Goal: Check status: Check status

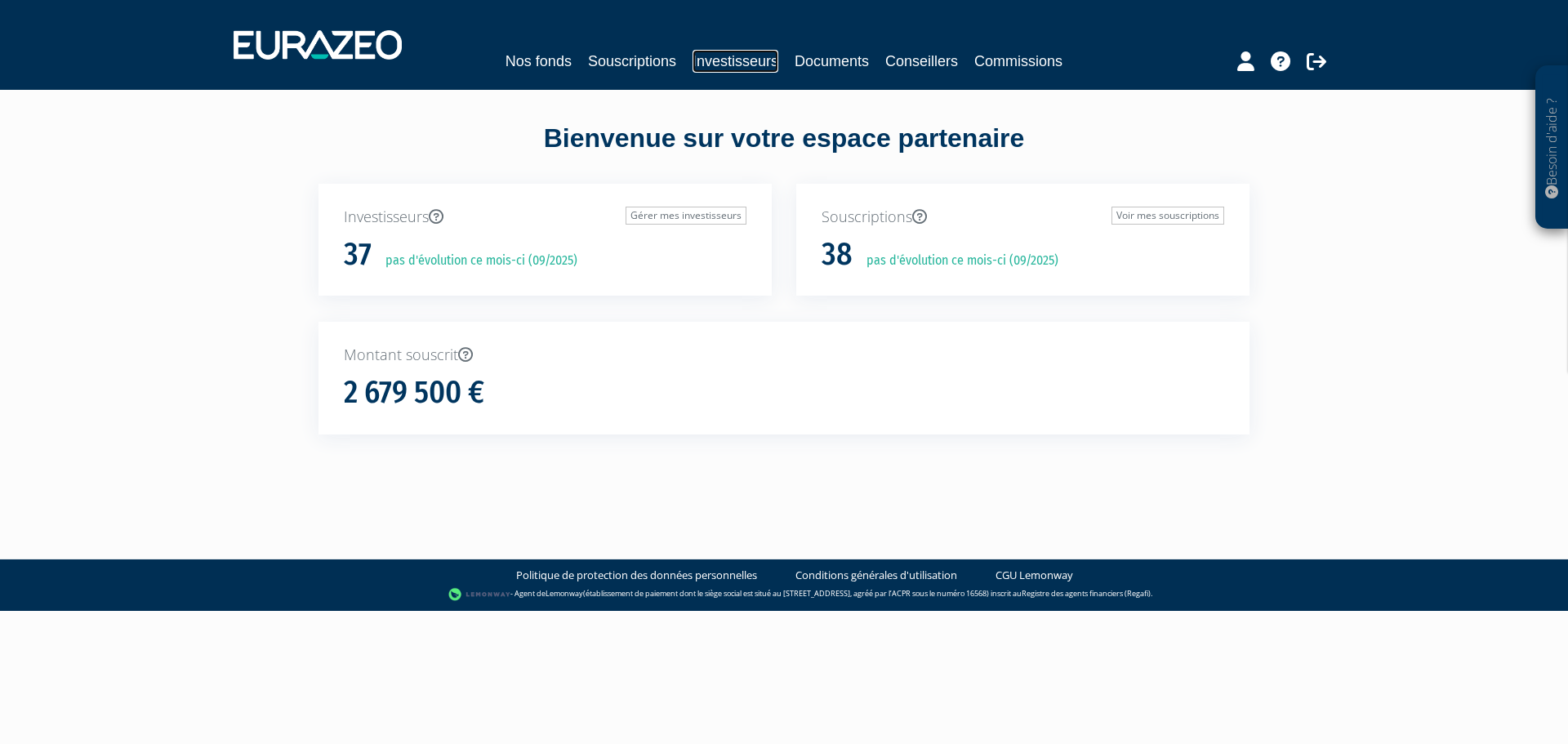
click at [723, 60] on link "Investisseurs" at bounding box center [735, 61] width 86 height 23
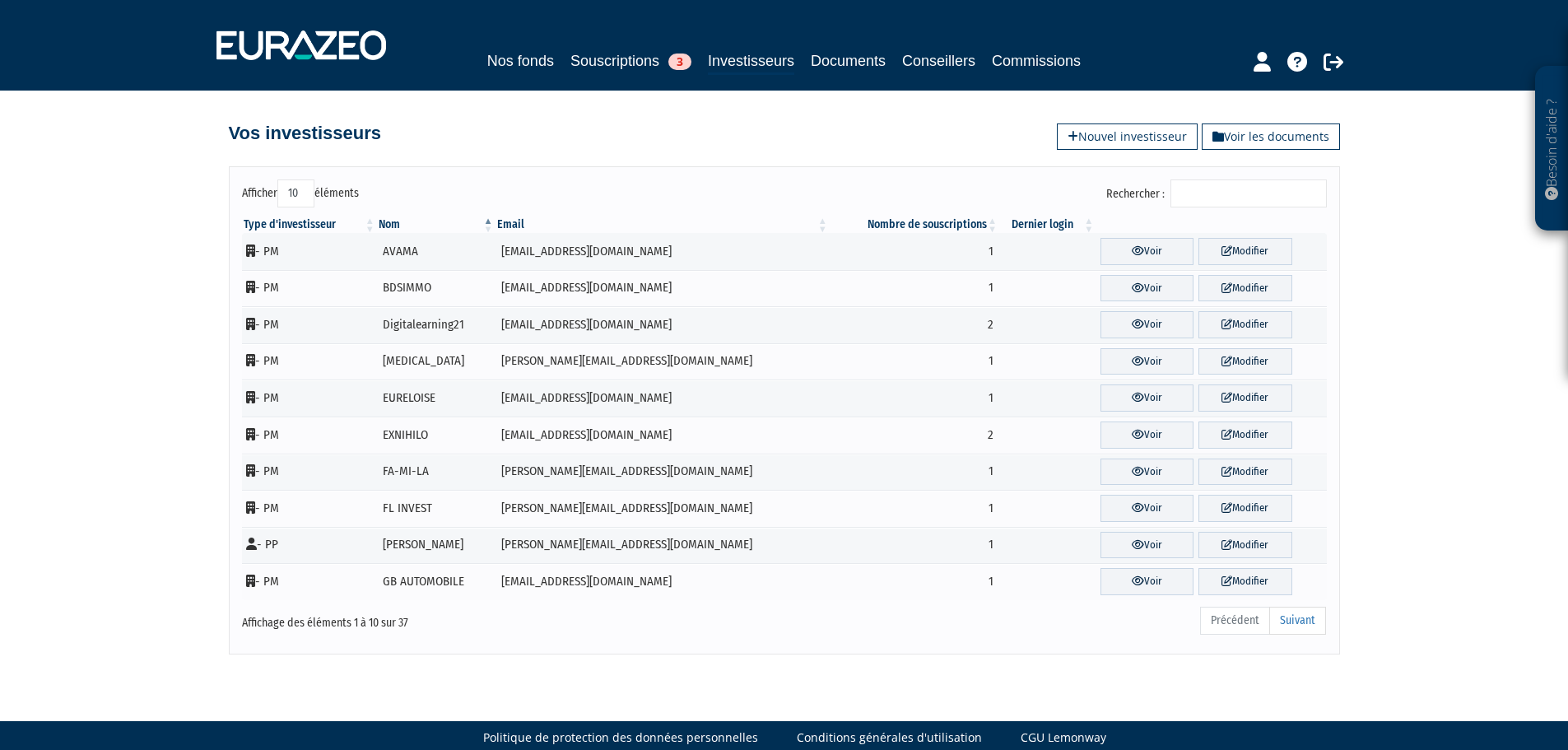
click at [1198, 192] on input "Rechercher :" at bounding box center [1248, 193] width 156 height 28
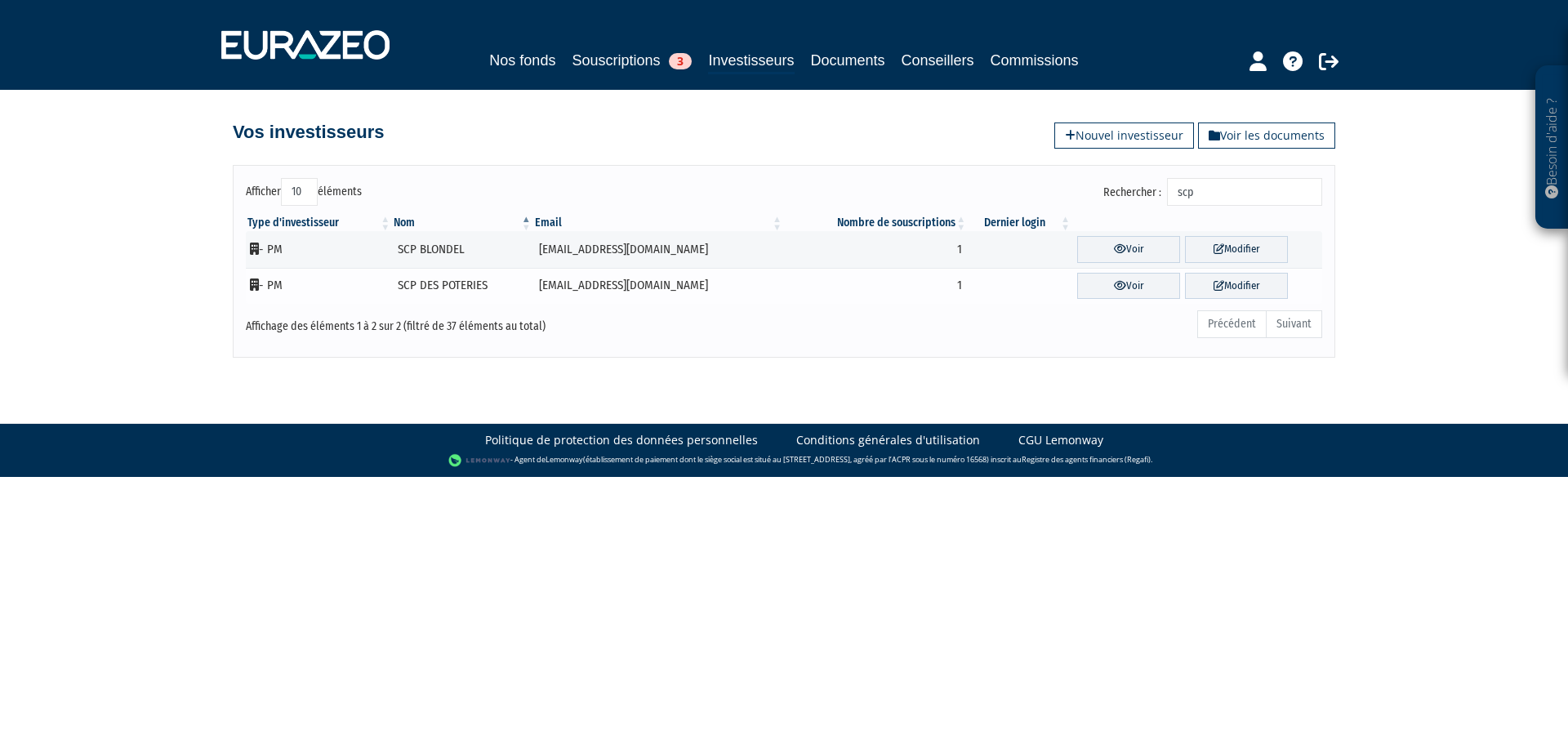
type input "scp"
click at [670, 281] on td "[EMAIL_ADDRESS][DOMAIN_NAME]" at bounding box center [657, 286] width 250 height 37
click at [683, 291] on td "[EMAIL_ADDRESS][DOMAIN_NAME]" at bounding box center [657, 286] width 250 height 37
click at [1115, 279] on link "Voir" at bounding box center [1129, 285] width 103 height 27
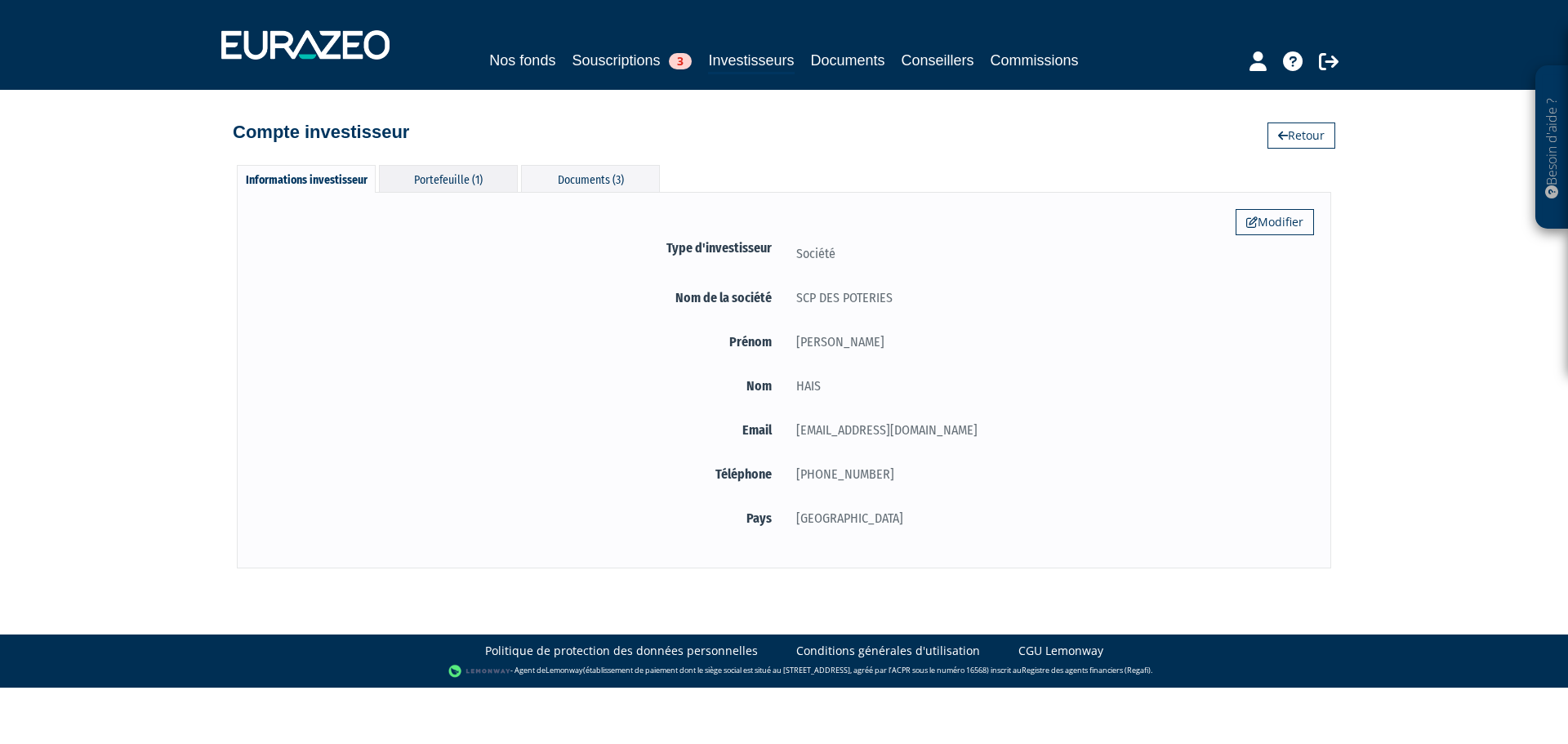
click at [473, 178] on div "Portefeuille (1)" at bounding box center [447, 178] width 138 height 27
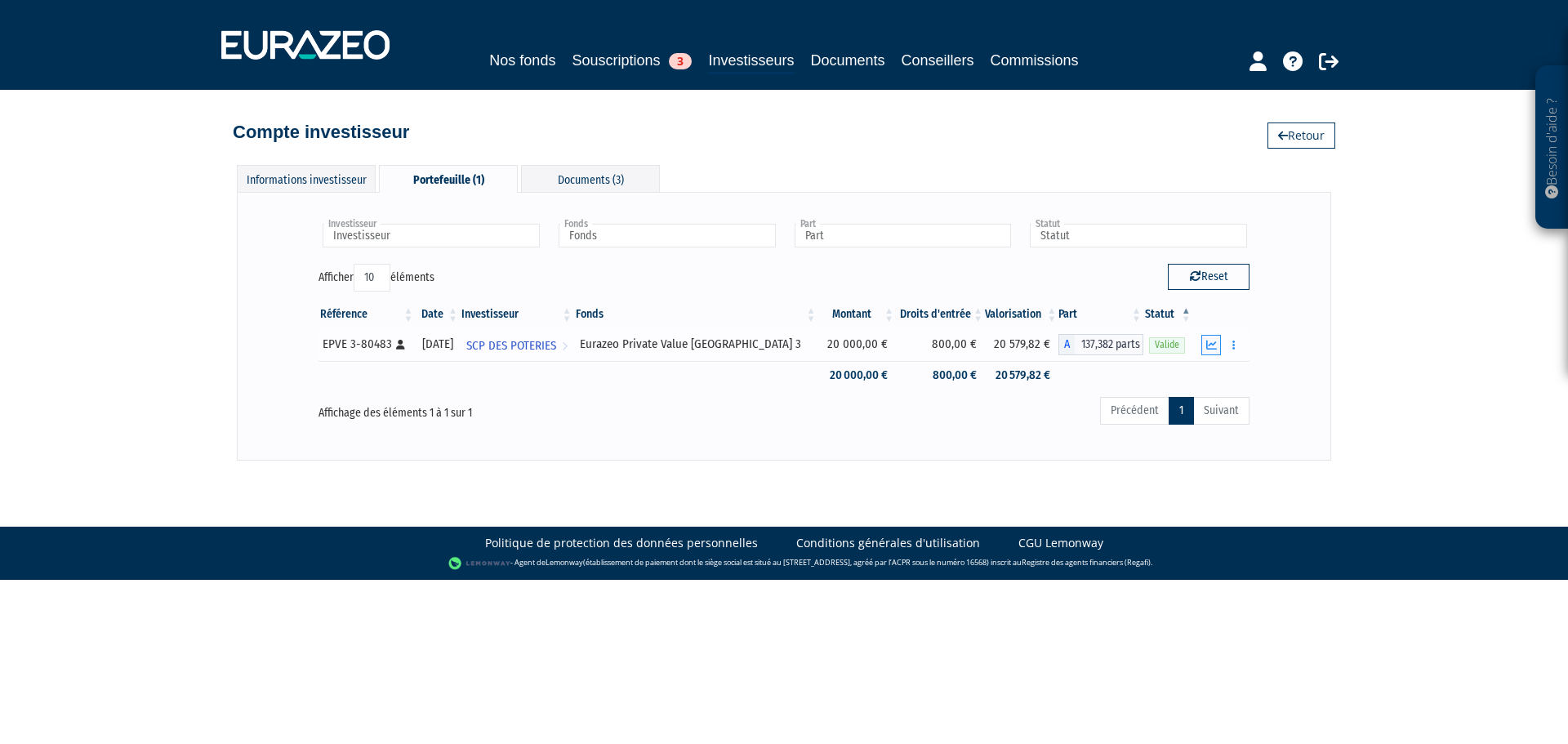
click at [1211, 350] on icon "button" at bounding box center [1211, 345] width 11 height 11
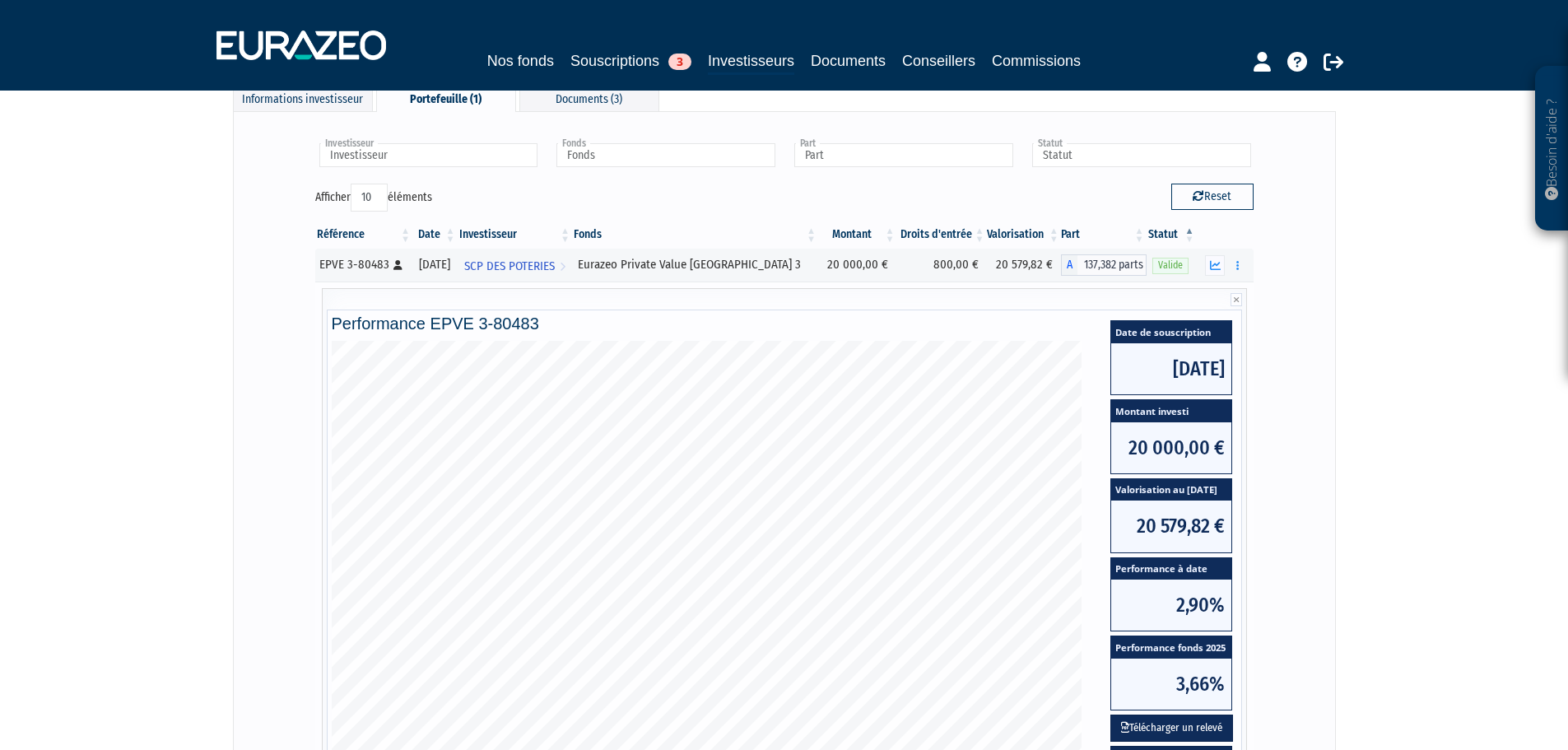
scroll to position [165, 0]
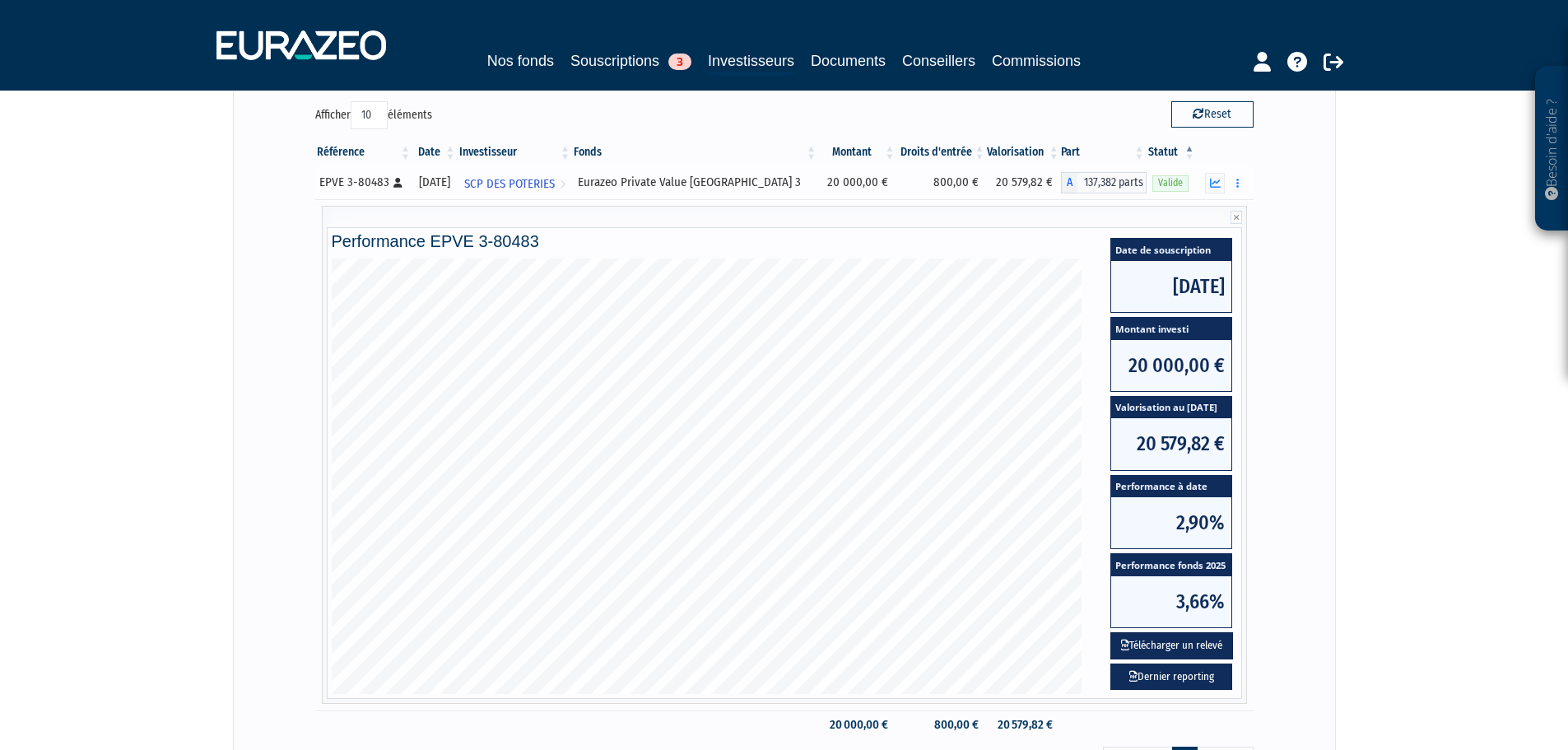
drag, startPoint x: 618, startPoint y: 180, endPoint x: 775, endPoint y: 181, distance: 157.0
click at [775, 181] on td "Eurazeo Private Value [GEOGRAPHIC_DATA] 3" at bounding box center [695, 183] width 246 height 33
copy div "Eurazeo Private Value [GEOGRAPHIC_DATA] 3"
drag, startPoint x: 1307, startPoint y: 179, endPoint x: 1363, endPoint y: 211, distance: 64.5
click at [1308, 179] on div "Investisseur SCP DES POTERIES Investisseur Fonds Eurazeo Private Value Europe 3…" at bounding box center [785, 420] width 1069 height 747
